Goal: Task Accomplishment & Management: Use online tool/utility

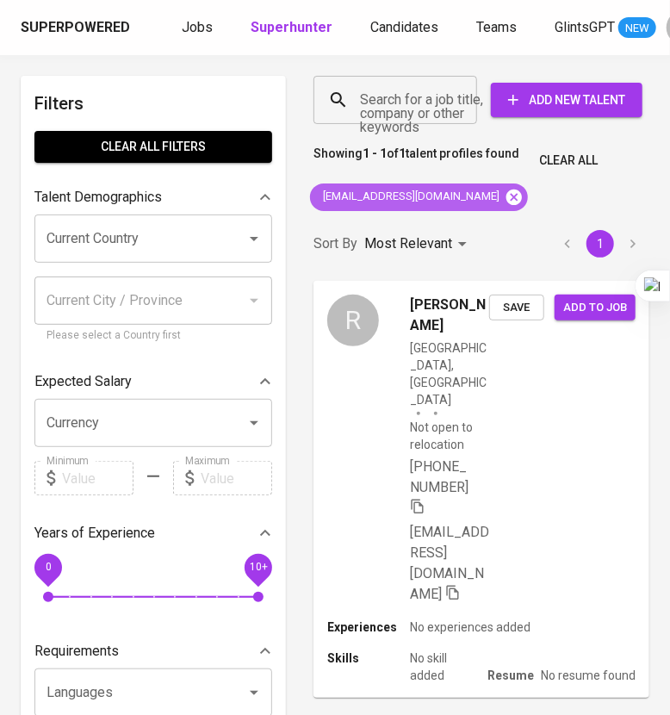
click at [506, 191] on icon at bounding box center [513, 196] width 15 height 15
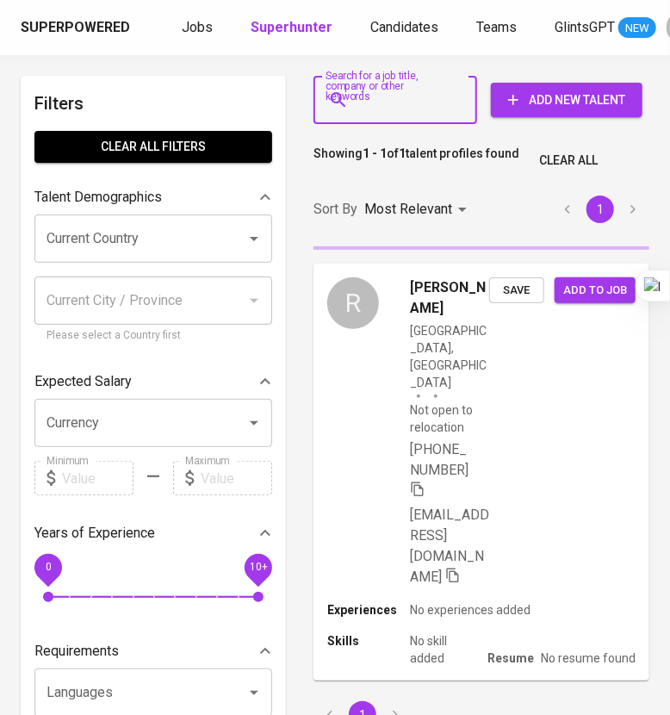
click at [397, 111] on input "Search for a job title, company or other keywords" at bounding box center [400, 100] width 88 height 33
paste input "[PERSON_NAME][EMAIL_ADDRESS][PERSON_NAME][DOMAIN_NAME]"
type input "[PERSON_NAME][EMAIL_ADDRESS][PERSON_NAME][DOMAIN_NAME]"
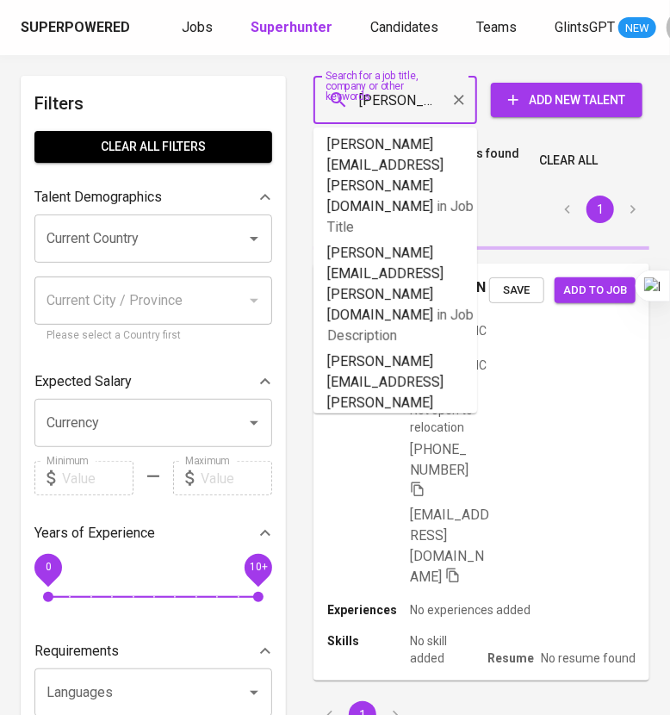
scroll to position [0, 65]
click at [432, 469] on b "[PERSON_NAME][EMAIL_ADDRESS][PERSON_NAME][DOMAIN_NAME]" at bounding box center [386, 508] width 119 height 78
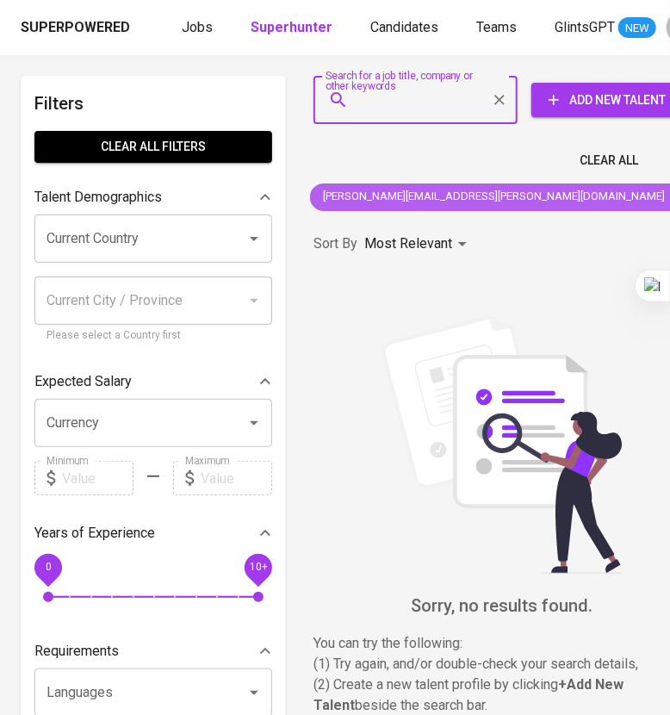
click at [669, 195] on icon at bounding box center [679, 197] width 19 height 19
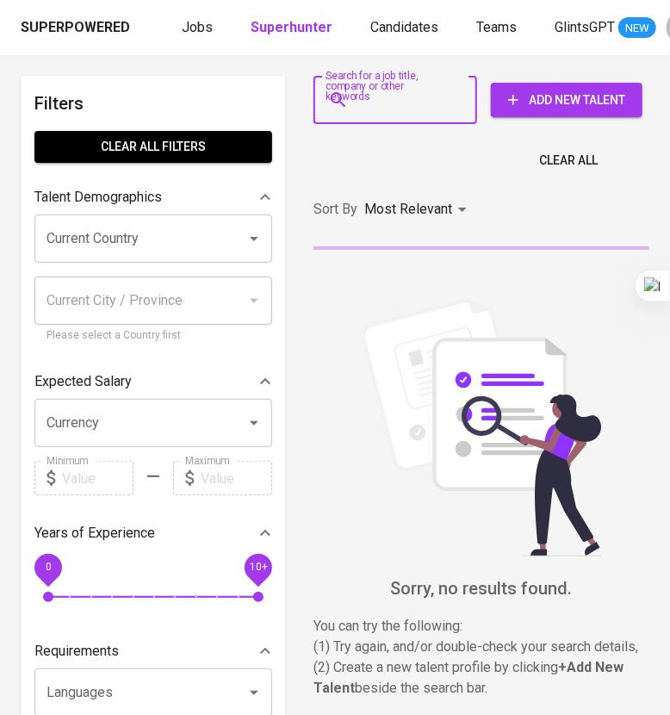
click at [370, 108] on input "Search for a job title, company or other keywords" at bounding box center [400, 100] width 88 height 33
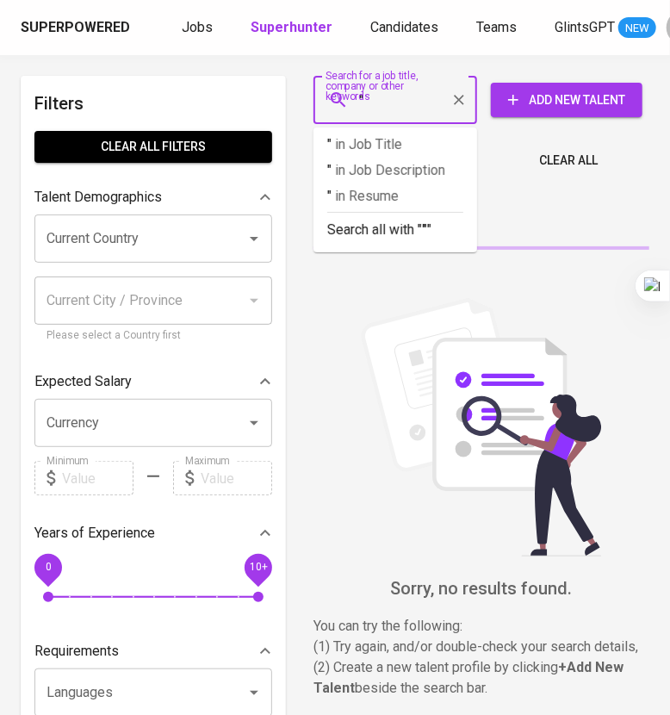
paste input "[PERSON_NAME]"
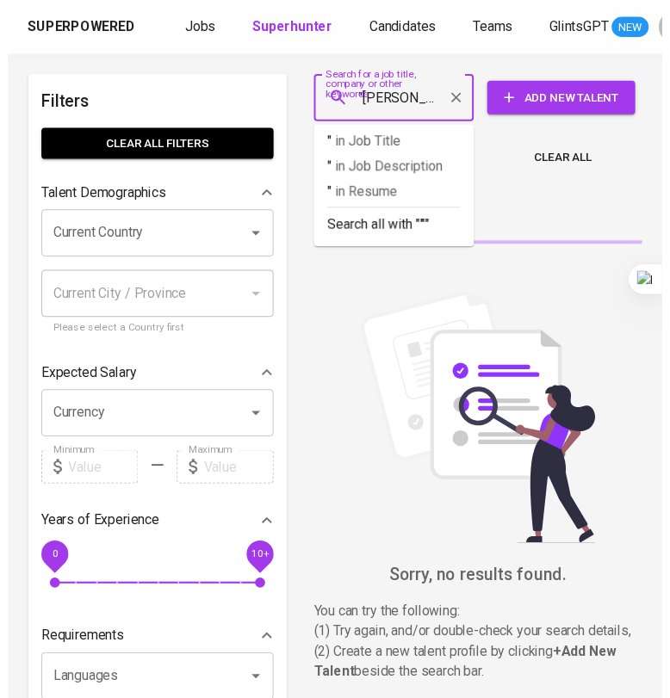
scroll to position [0, 8]
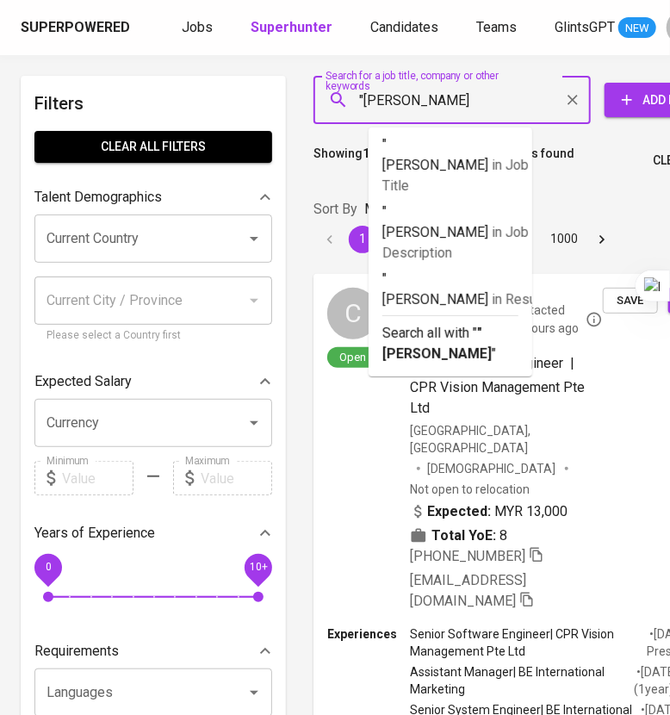
type input ""[PERSON_NAME]""
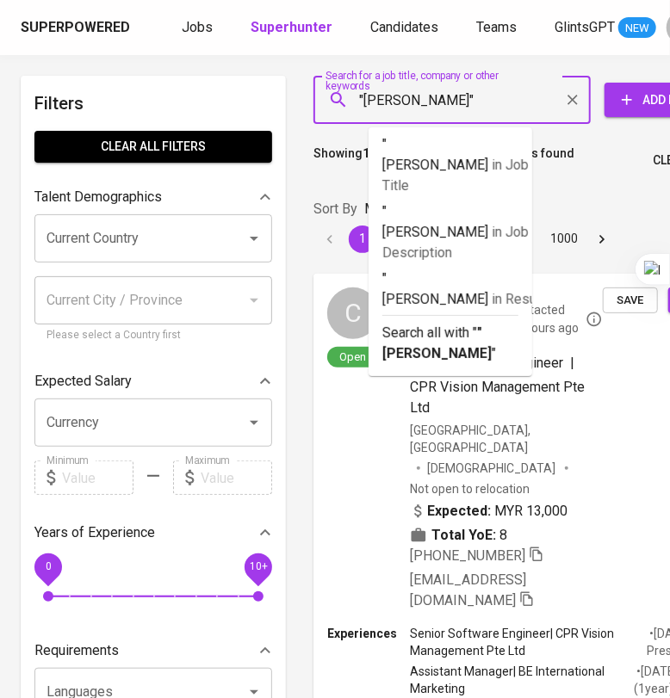
scroll to position [0, 0]
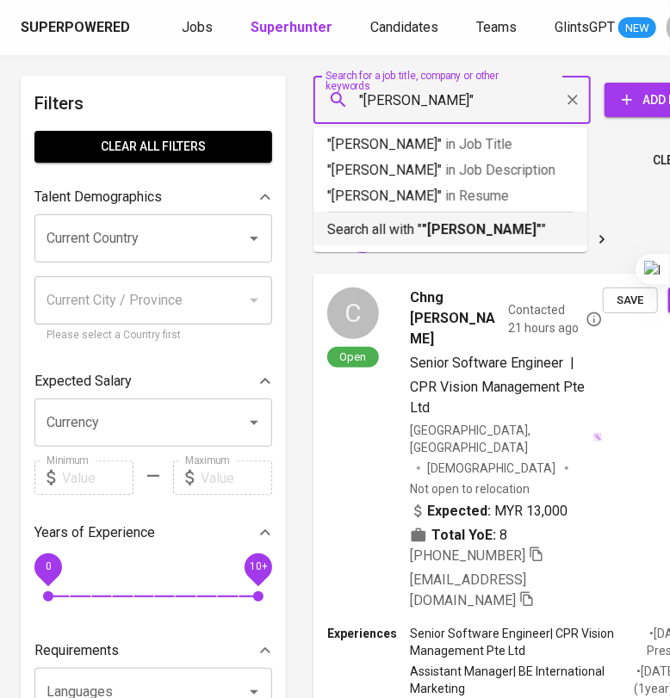
click at [427, 226] on b ""[PERSON_NAME]"" at bounding box center [482, 229] width 120 height 16
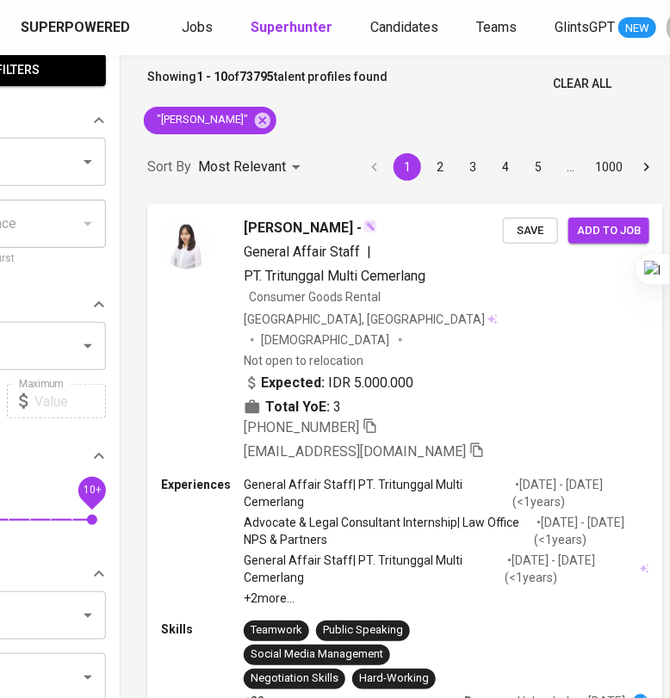
scroll to position [0, 166]
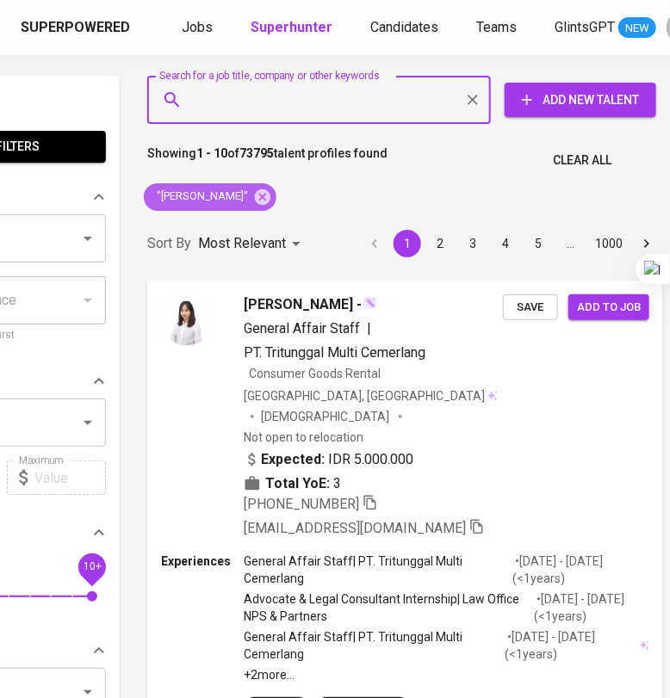
drag, startPoint x: 250, startPoint y: 191, endPoint x: 267, endPoint y: 102, distance: 91.2
click at [255, 191] on icon at bounding box center [262, 196] width 15 height 15
click at [263, 104] on input "Search for a job title, company or other keywords" at bounding box center [323, 100] width 268 height 33
click at [267, 102] on input "Search for a job title, company or other keywords" at bounding box center [323, 100] width 268 height 33
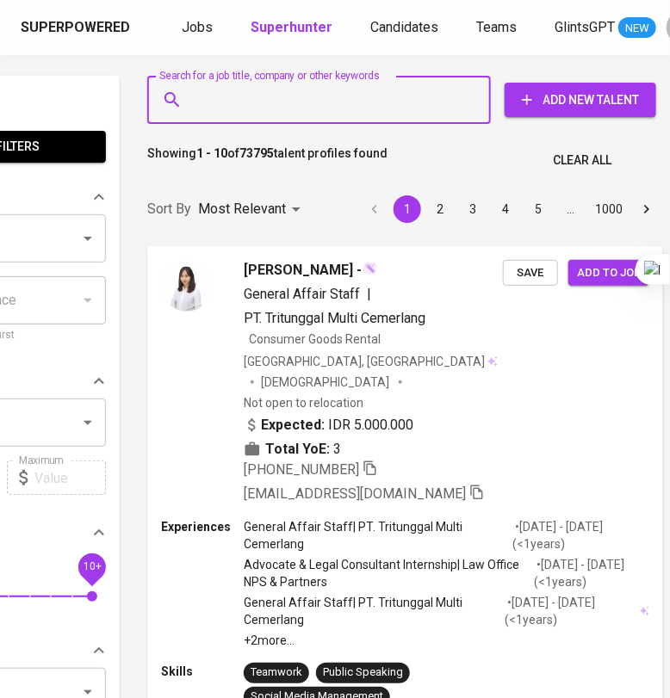
click at [267, 102] on input "Search for a job title, company or other keywords" at bounding box center [323, 100] width 268 height 33
paste input "[EMAIL_ADDRESS][DOMAIN_NAME]"
type input "[EMAIL_ADDRESS][DOMAIN_NAME]"
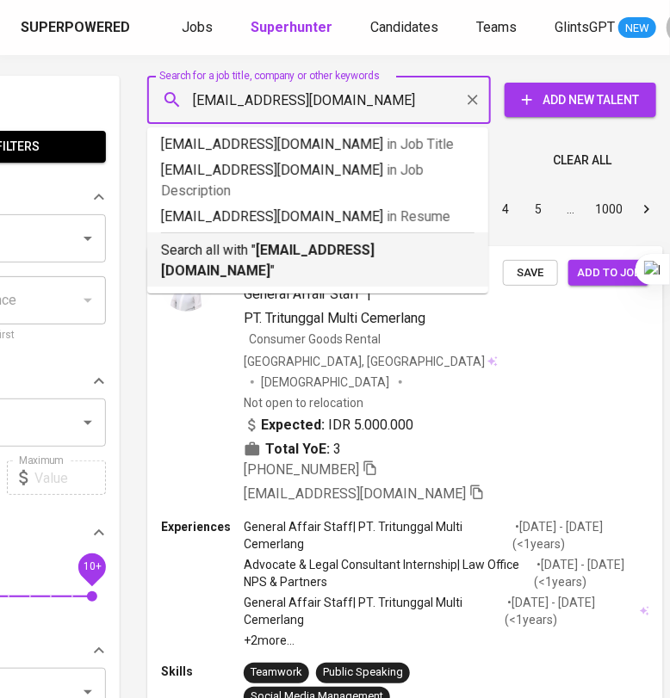
click at [284, 232] on div "Search all with " [EMAIL_ADDRESS][DOMAIN_NAME] "" at bounding box center [317, 256] width 313 height 49
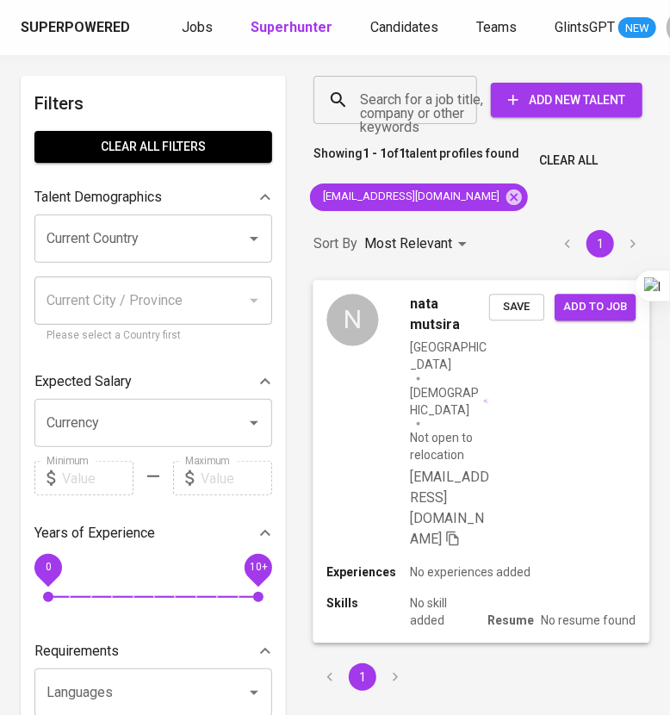
click at [542, 411] on div "N nata mutsira [GEOGRAPHIC_DATA] [DEMOGRAPHIC_DATA] Not open to relocation [EMA…" at bounding box center [481, 421] width 337 height 283
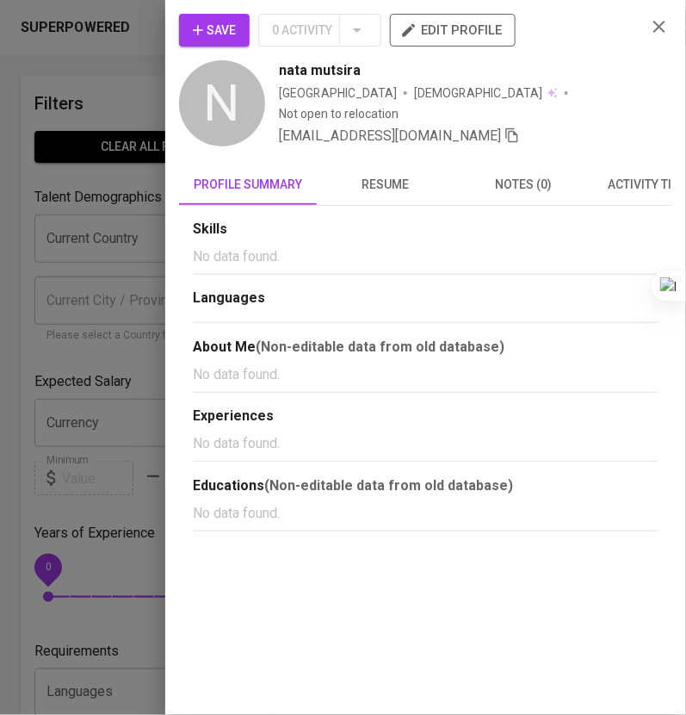
click at [388, 170] on button "resume" at bounding box center [386, 184] width 138 height 41
